Goal: Task Accomplishment & Management: Manage account settings

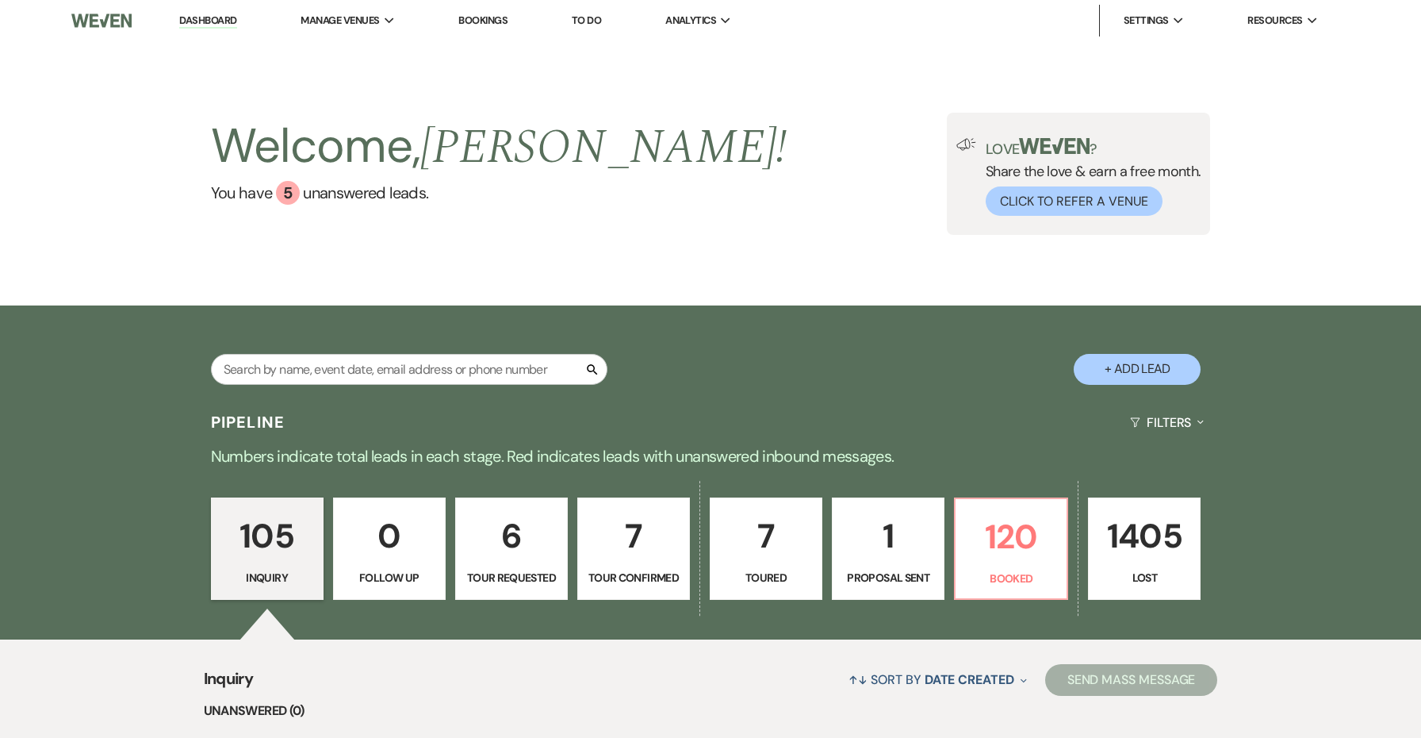
click at [698, 394] on div "Search + Add Lead" at bounding box center [711, 354] width 1142 height 83
click at [509, 370] on input "text" at bounding box center [409, 369] width 397 height 31
type input "[PERSON_NAME]"
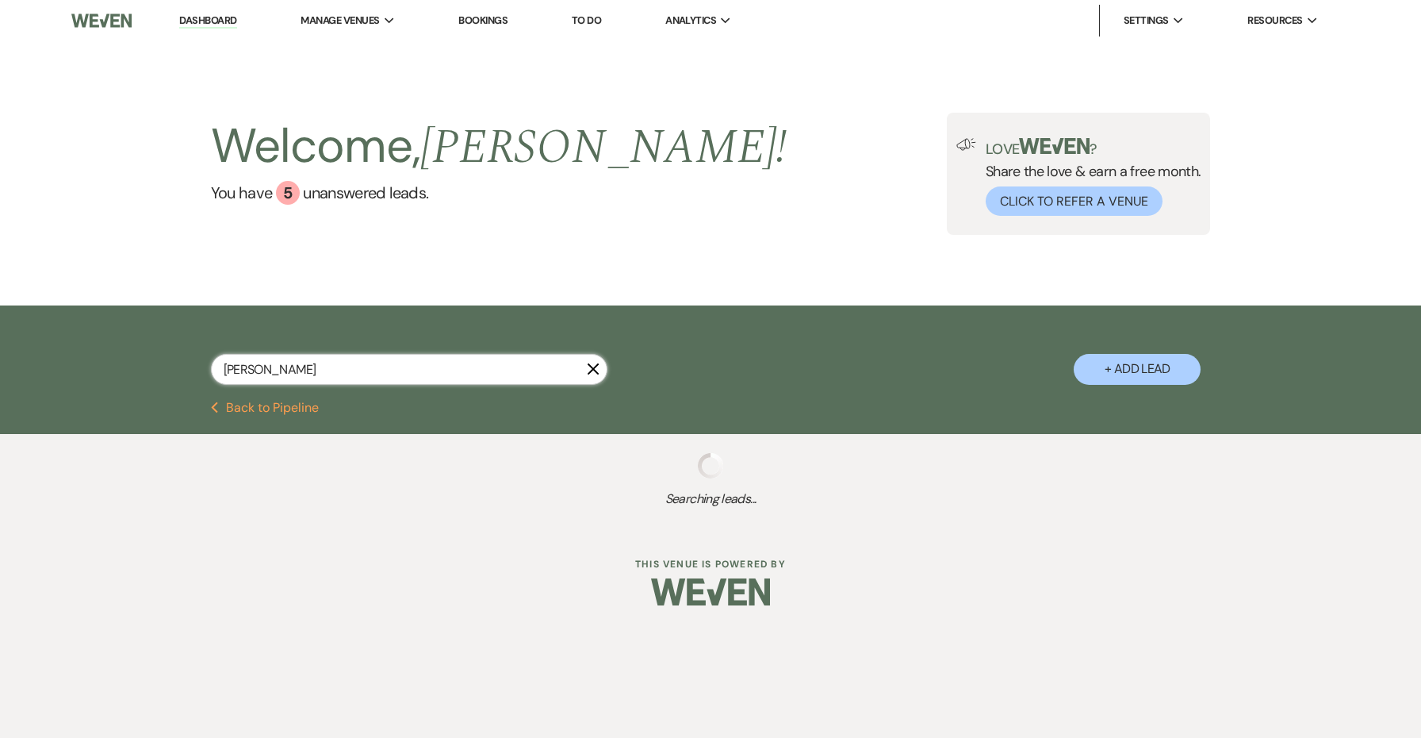
select select "8"
select select "4"
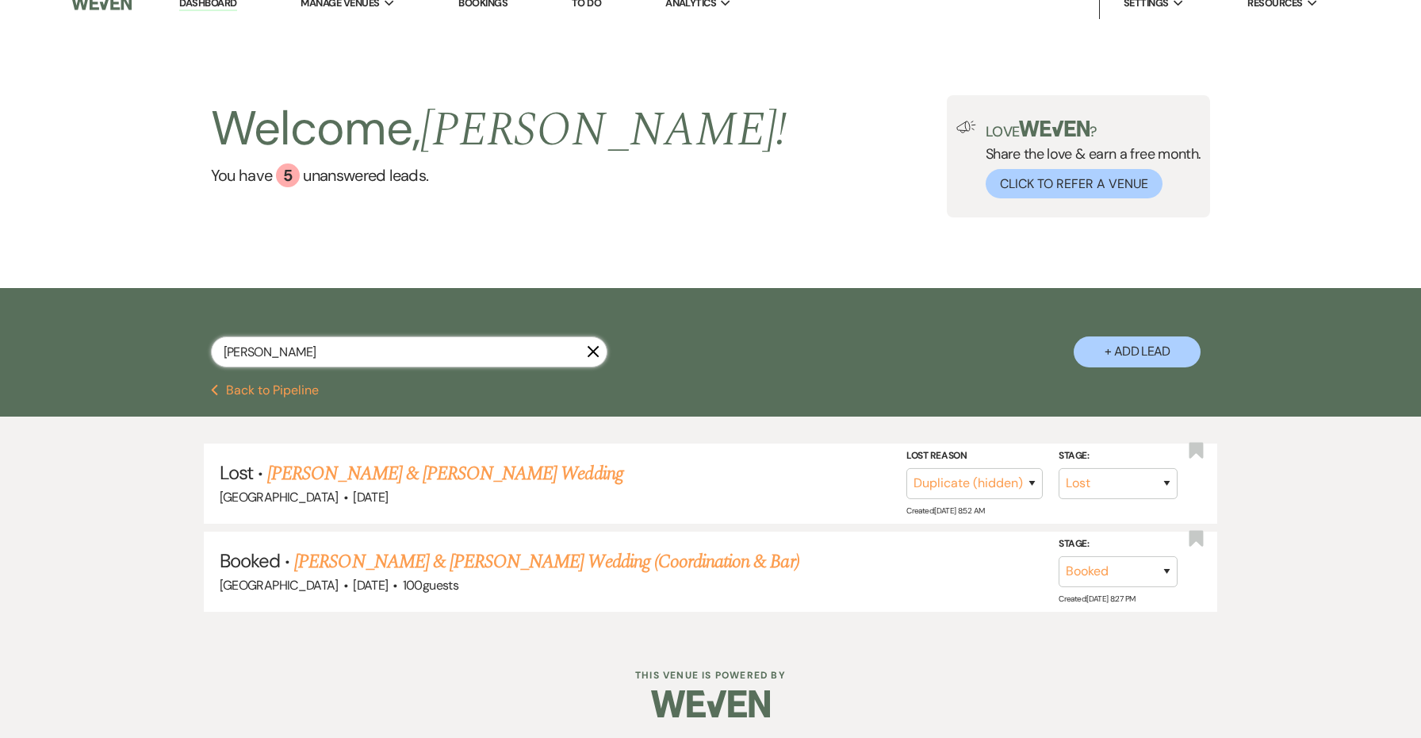
scroll to position [17, 0]
click at [479, 564] on link "[PERSON_NAME] & [PERSON_NAME] Wedding (Coordination & Bar)" at bounding box center [546, 562] width 504 height 29
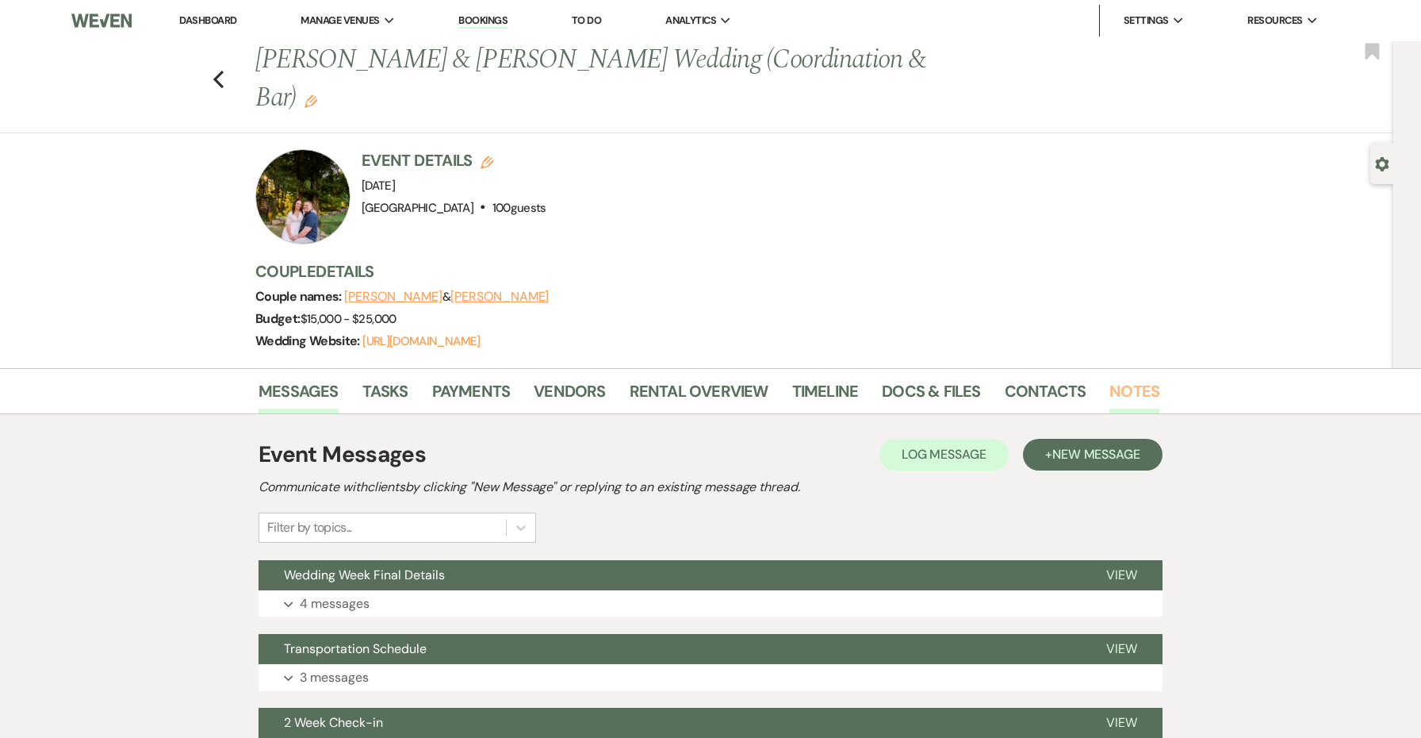
click at [1109, 378] on link "Notes" at bounding box center [1134, 395] width 50 height 35
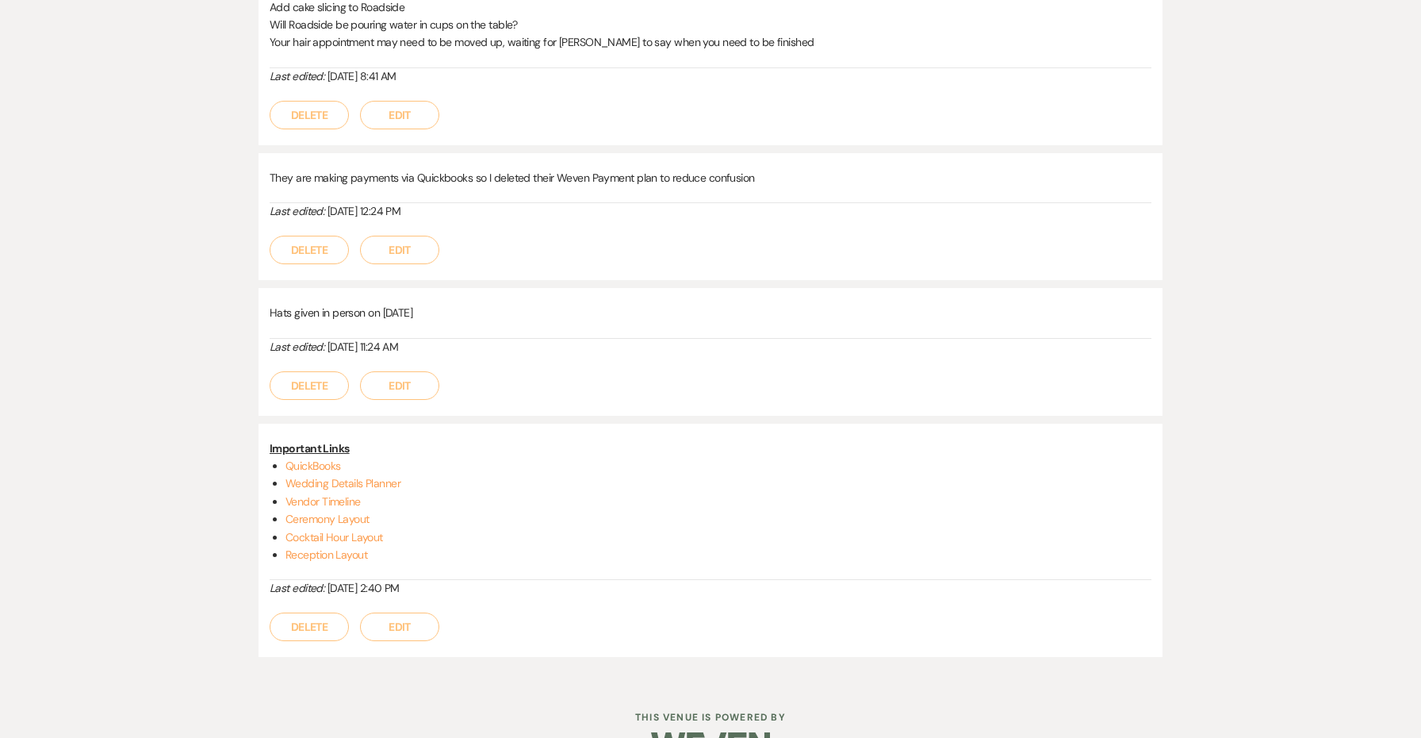
scroll to position [702, 0]
click at [316, 477] on link "Wedding Details Planner" at bounding box center [343, 484] width 115 height 14
click at [346, 495] on link "Vendor Timeline" at bounding box center [323, 502] width 75 height 14
click at [352, 512] on link "Ceremony Layout" at bounding box center [328, 519] width 84 height 14
click at [312, 531] on link "Cocktail Hour Layout" at bounding box center [335, 538] width 98 height 14
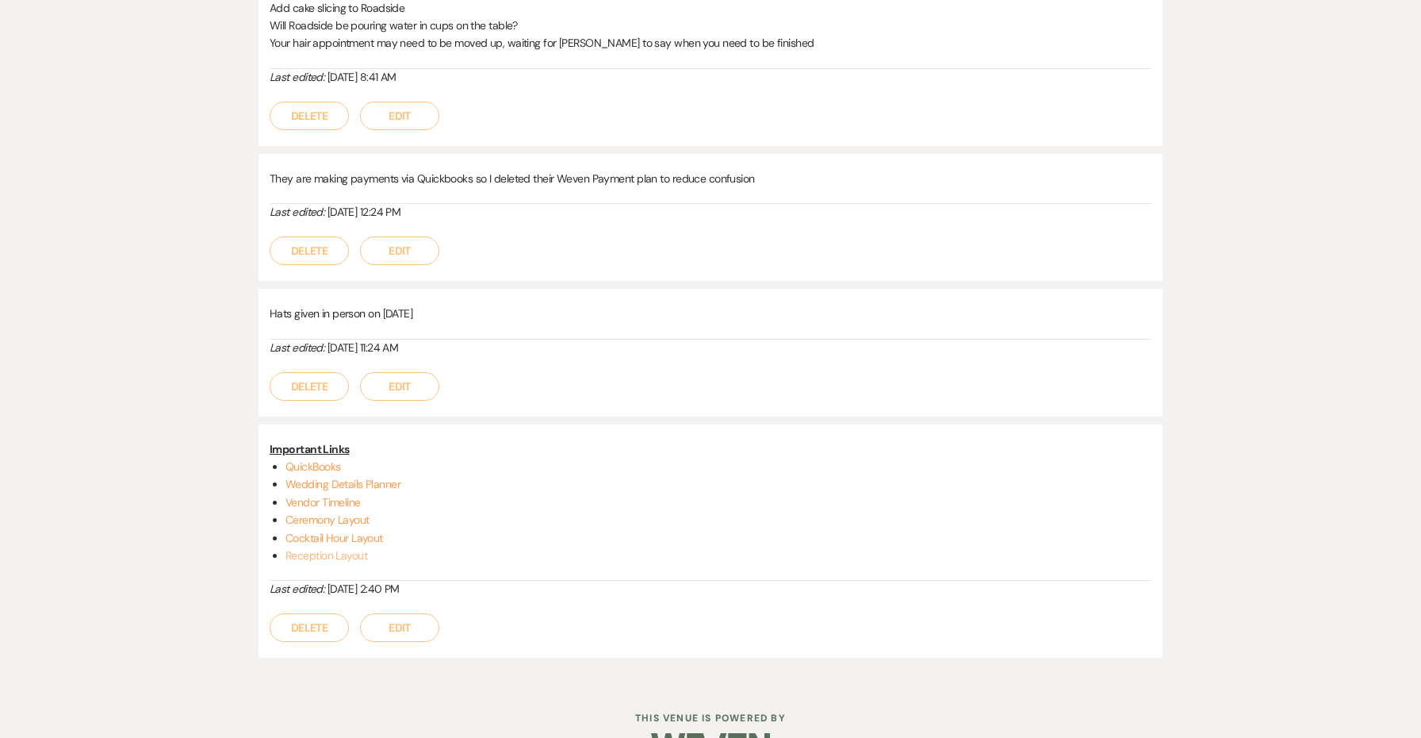
click at [307, 548] on link "Reception Layout" at bounding box center [327, 555] width 82 height 14
